Goal: Task Accomplishment & Management: Manage account settings

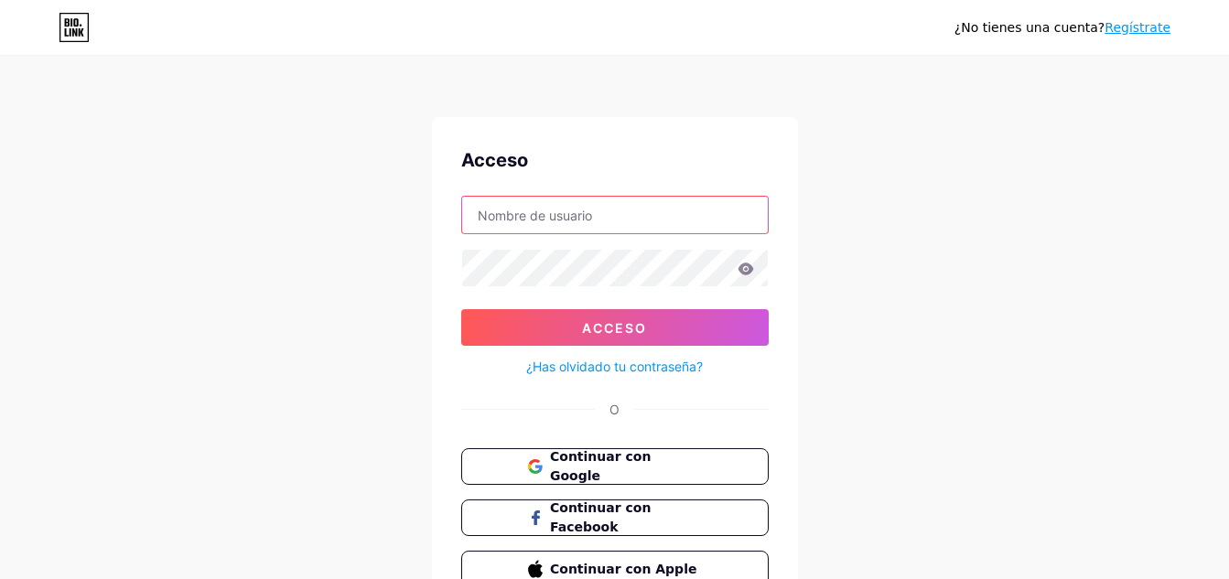
click at [648, 223] on input "text" at bounding box center [615, 215] width 306 height 37
type input "[EMAIL_ADDRESS][DOMAIN_NAME]"
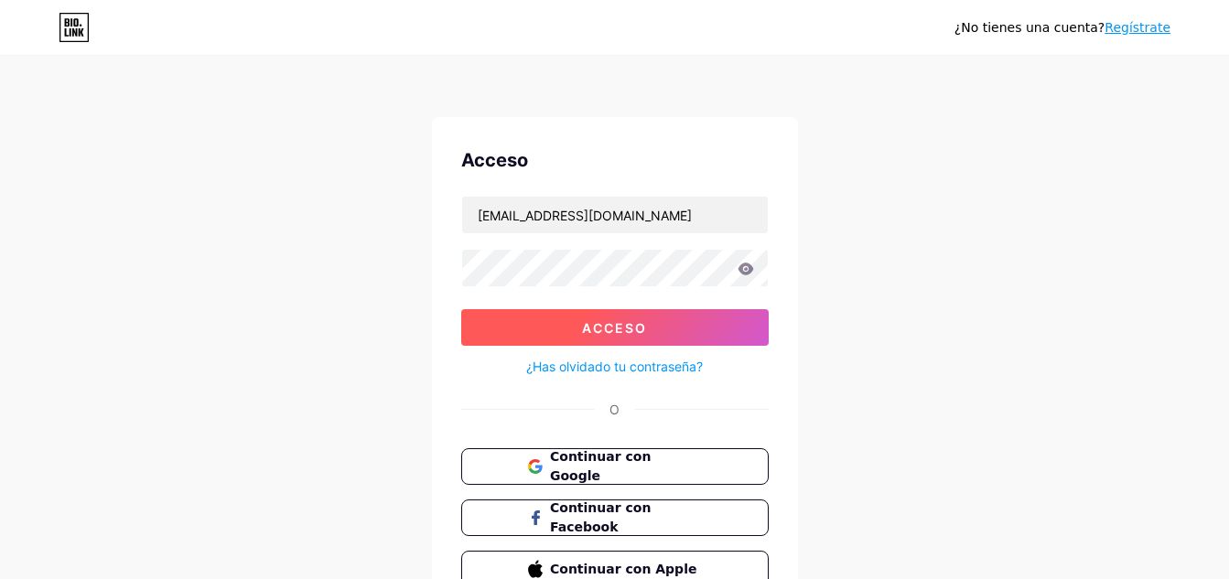
click at [653, 322] on button "Acceso" at bounding box center [615, 327] width 308 height 37
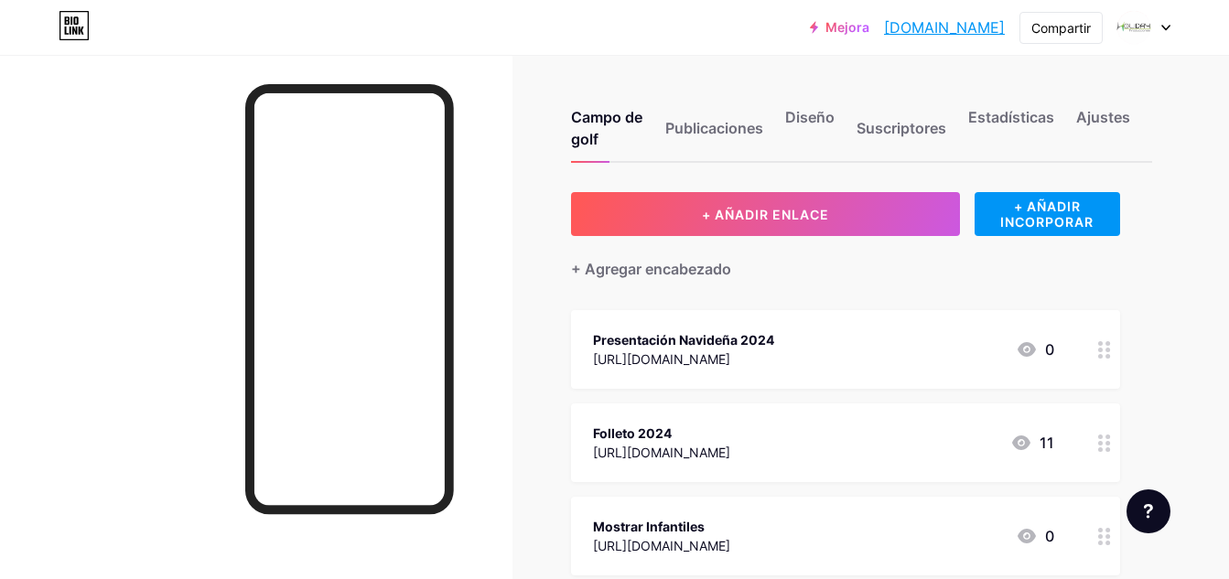
click at [1158, 36] on div at bounding box center [1144, 27] width 53 height 33
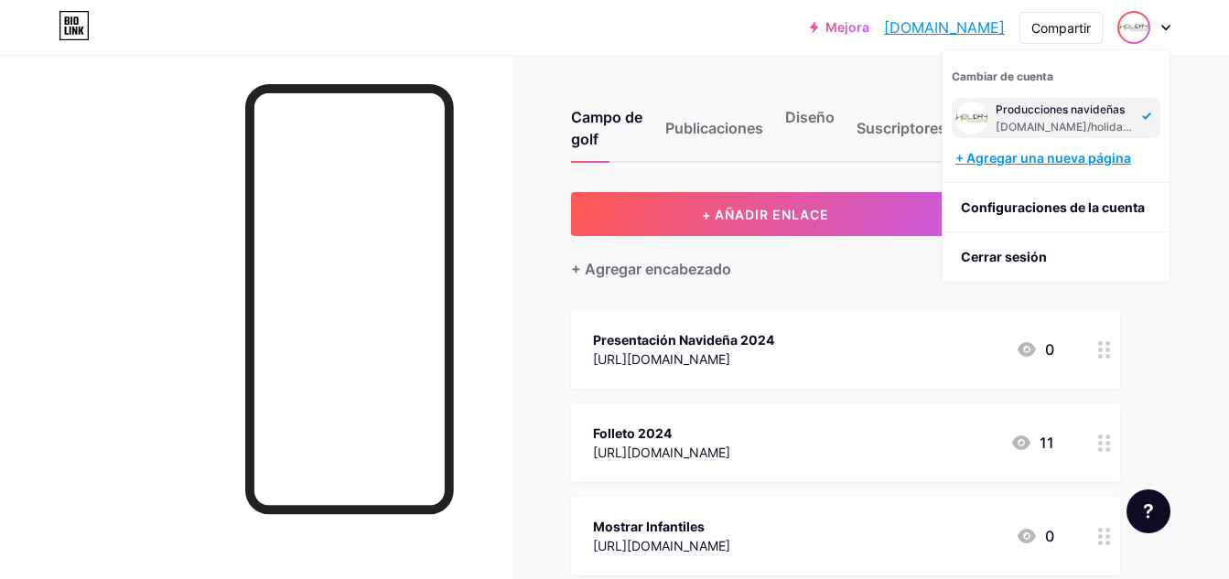
click at [1074, 164] on font "+ Agregar una nueva página" at bounding box center [1044, 158] width 176 height 16
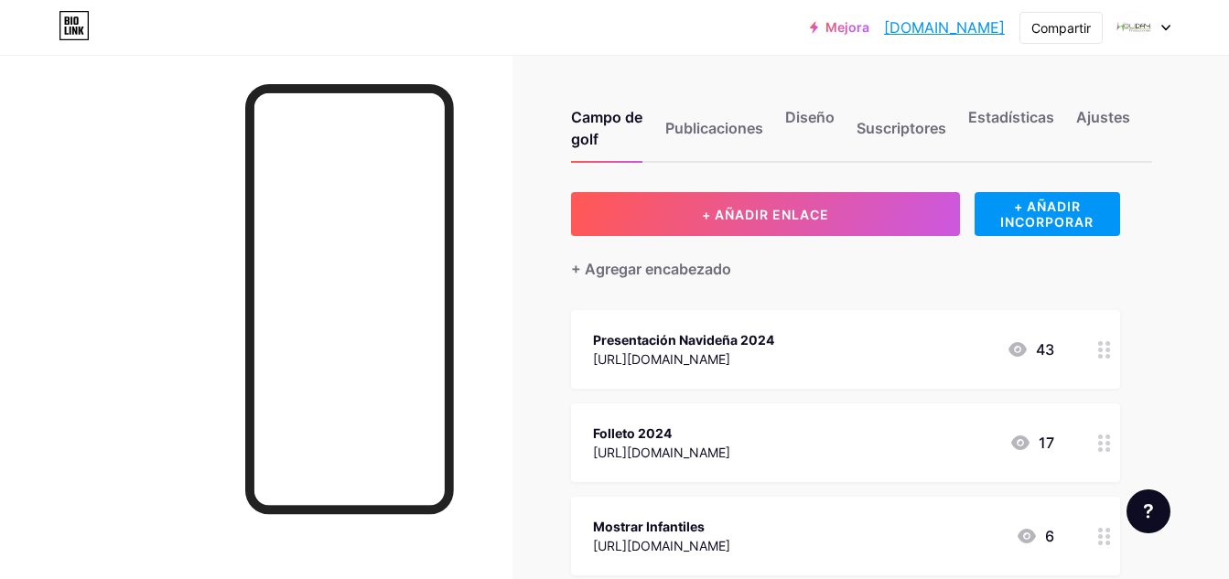
click at [1168, 27] on icon at bounding box center [1165, 28] width 7 height 5
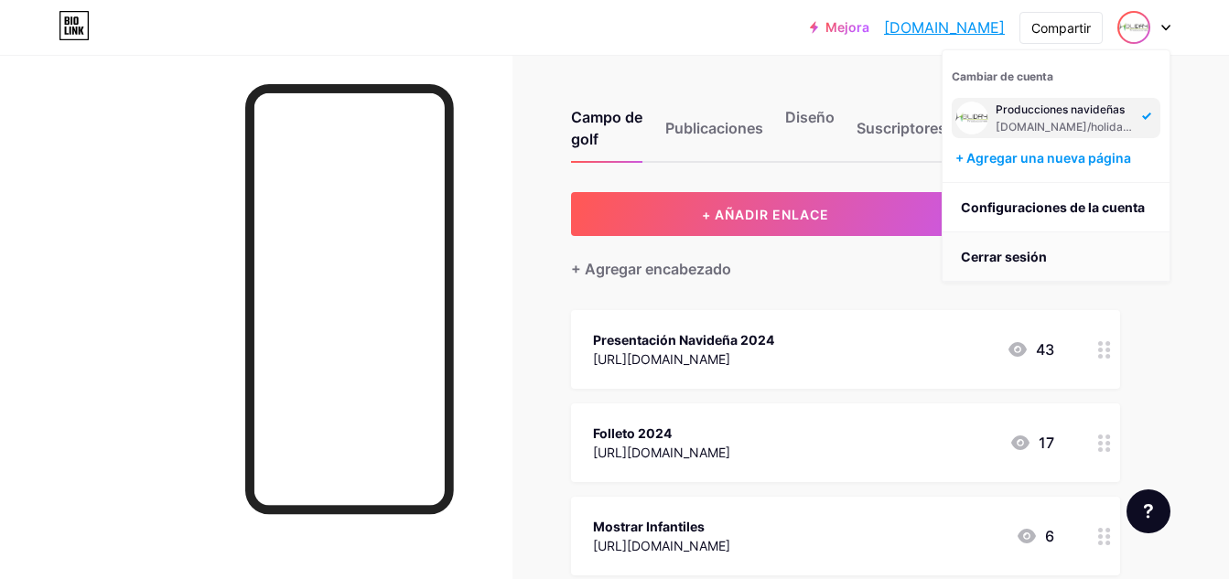
click at [1043, 253] on font "Cerrar sesión" at bounding box center [1004, 257] width 86 height 16
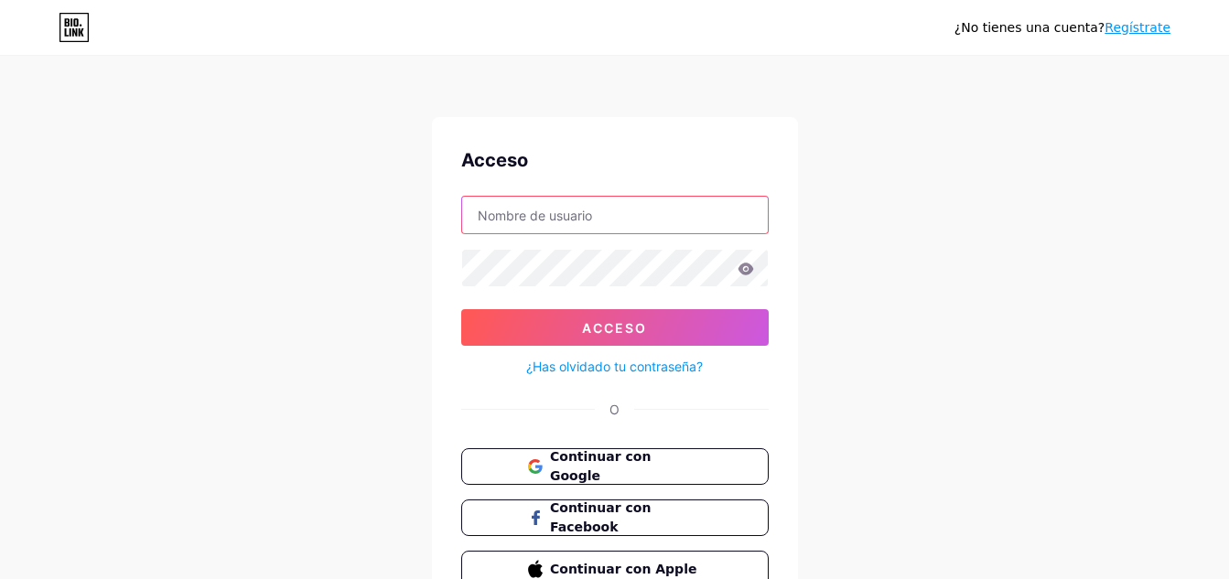
click at [724, 209] on input "text" at bounding box center [615, 215] width 306 height 37
type input "holidayeventos123@gmail.com"
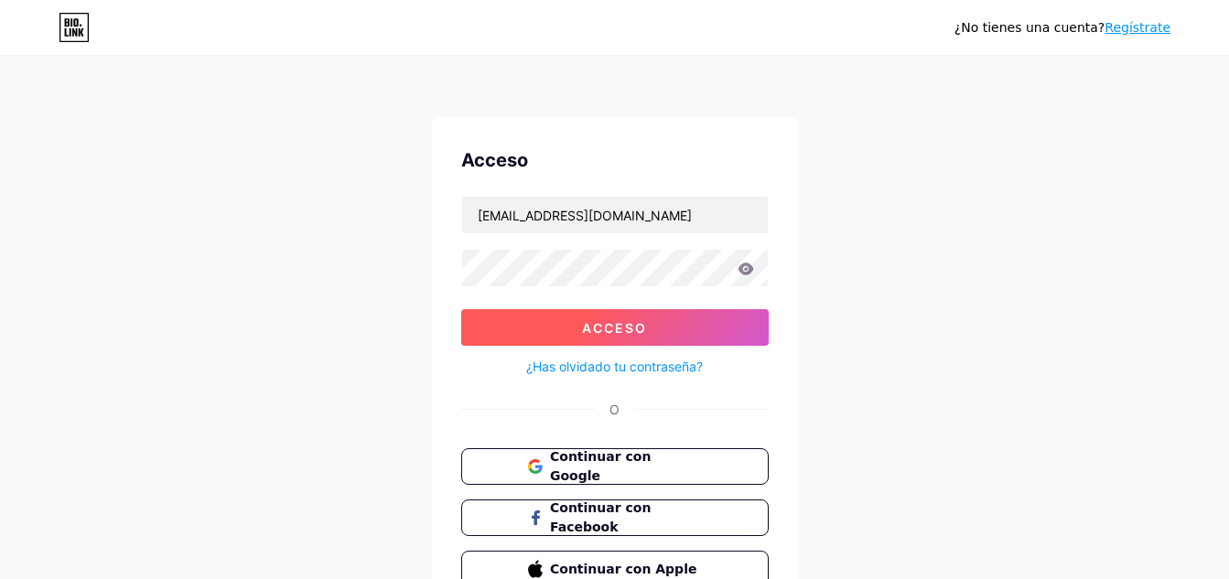
click at [664, 331] on button "Acceso" at bounding box center [615, 327] width 308 height 37
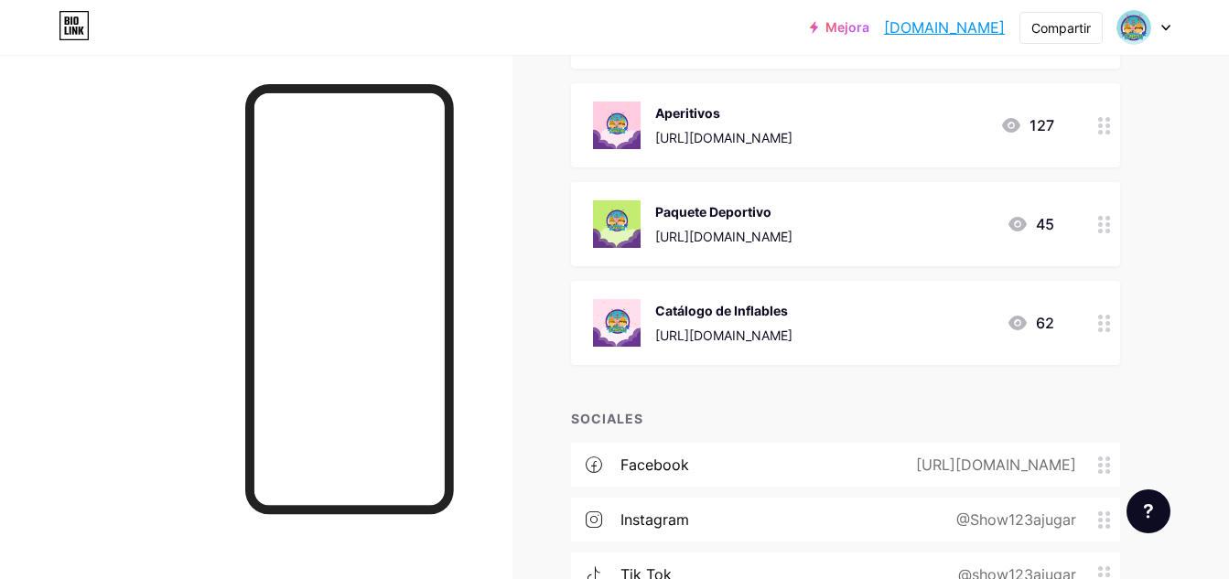
scroll to position [655, 0]
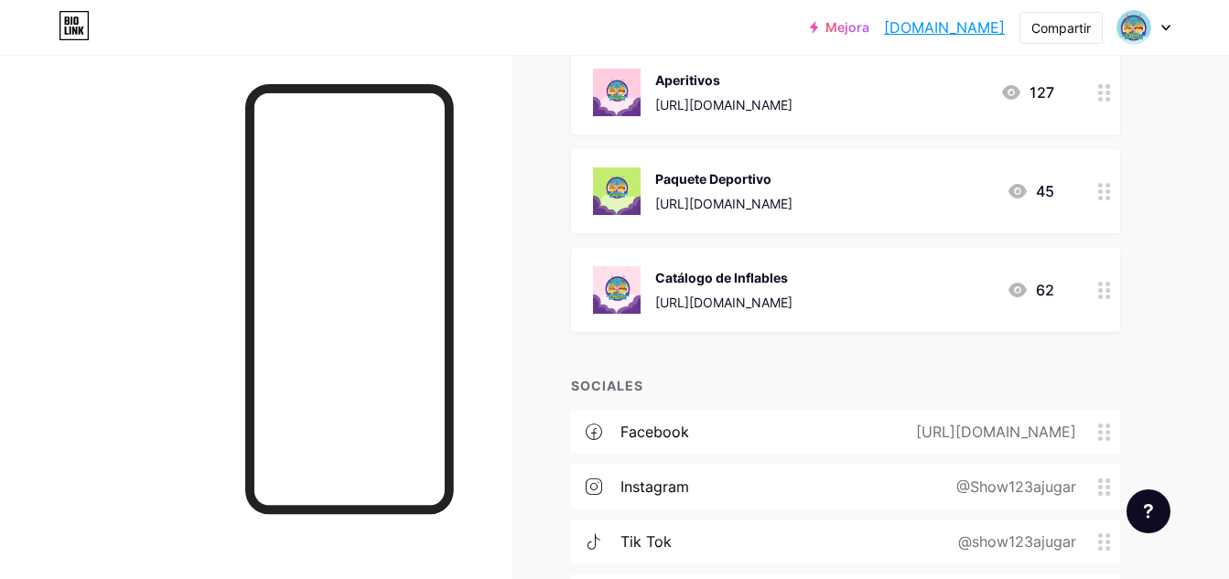
click at [621, 284] on img at bounding box center [617, 290] width 48 height 48
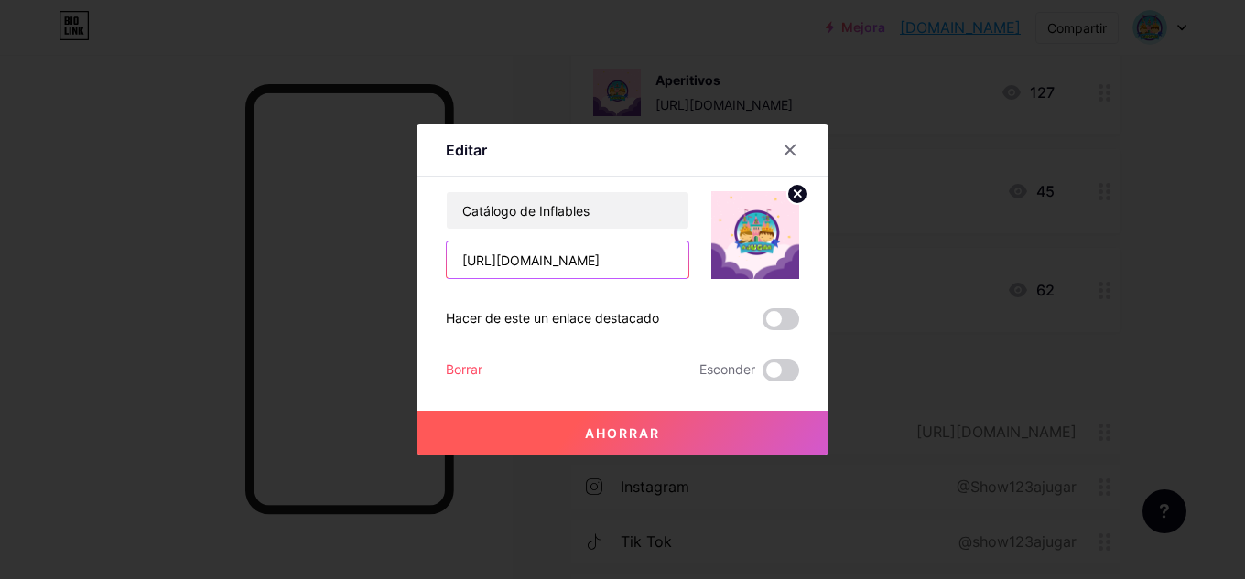
click at [602, 266] on input "https://ffx6.short.gy/Inflables" at bounding box center [568, 260] width 242 height 37
click at [788, 158] on div at bounding box center [789, 150] width 33 height 33
